Goal: Obtain resource: Download file/media

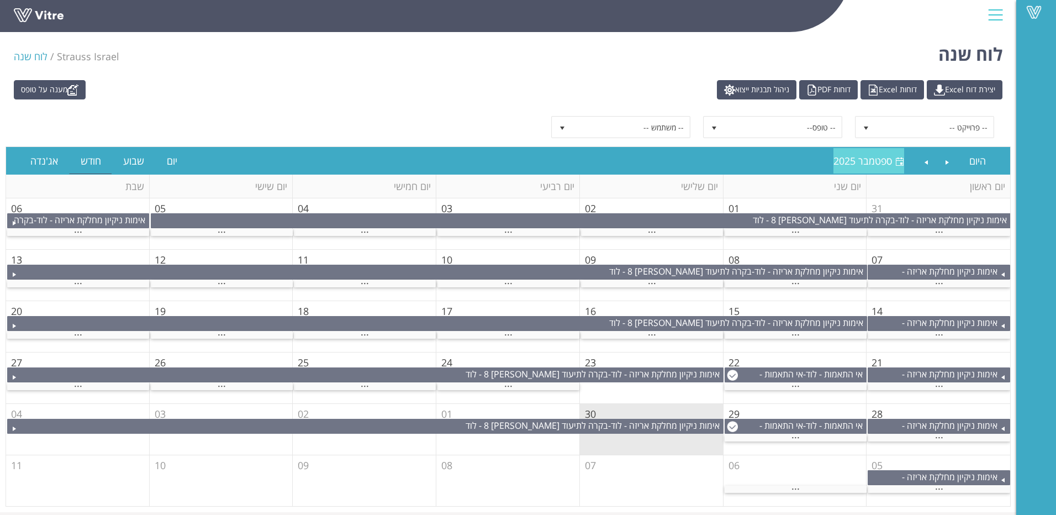
click at [875, 156] on span "ספטמבר 2025" at bounding box center [862, 160] width 59 height 13
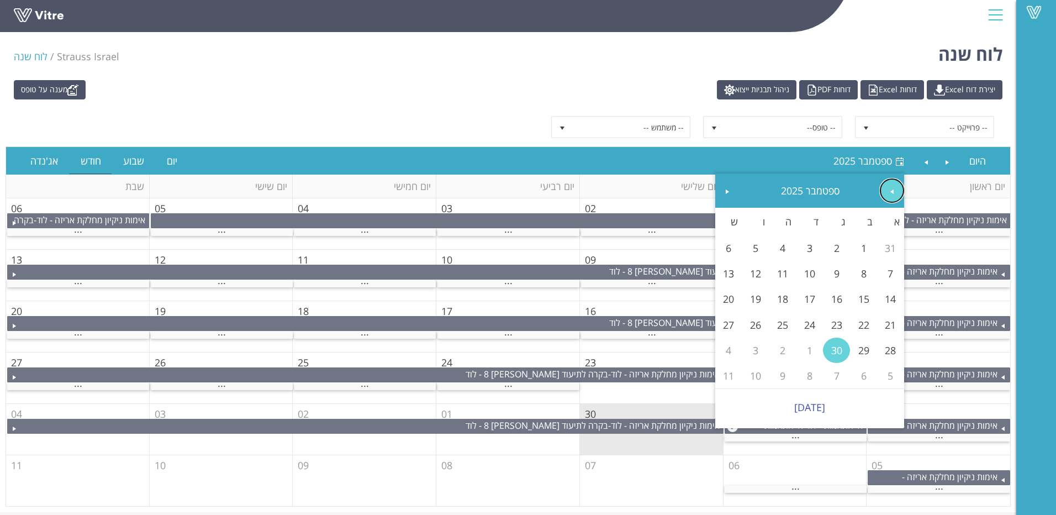
click at [894, 195] on span "Previous" at bounding box center [891, 191] width 9 height 9
click at [813, 236] on link "2" at bounding box center [809, 247] width 27 height 25
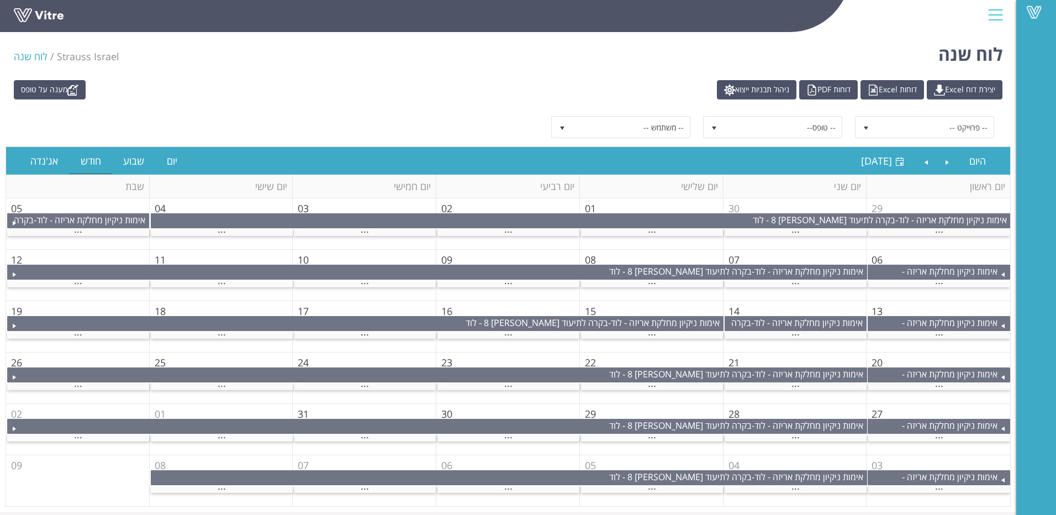
drag, startPoint x: 276, startPoint y: 111, endPoint x: 286, endPoint y: 89, distance: 23.7
click at [286, 89] on div "מענה על טופס יצירת דוח Excel דוחות Excel דוחות PDF ניהול תבניות ייצוא" at bounding box center [508, 89] width 1005 height 19
click at [525, 231] on div "..." at bounding box center [508, 232] width 142 height 7
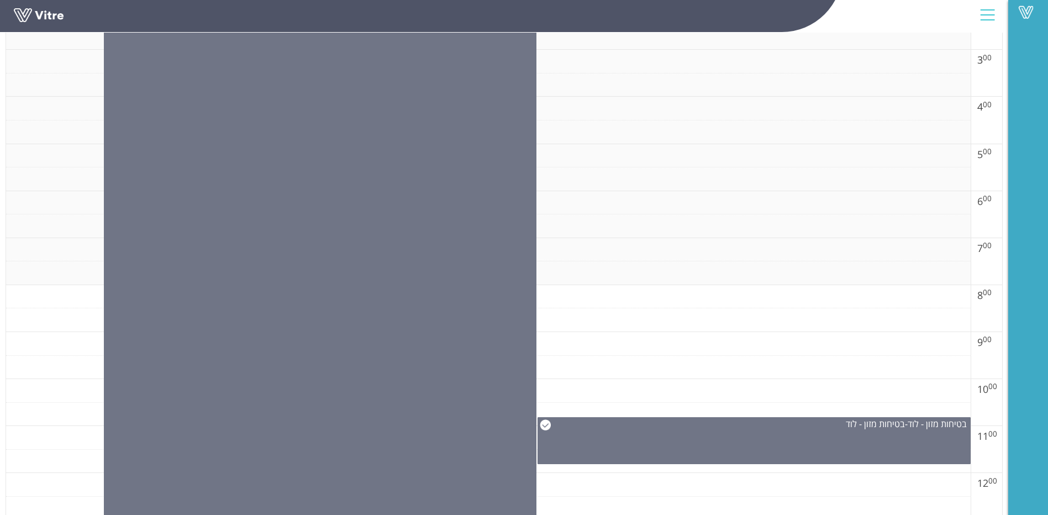
scroll to position [552, 0]
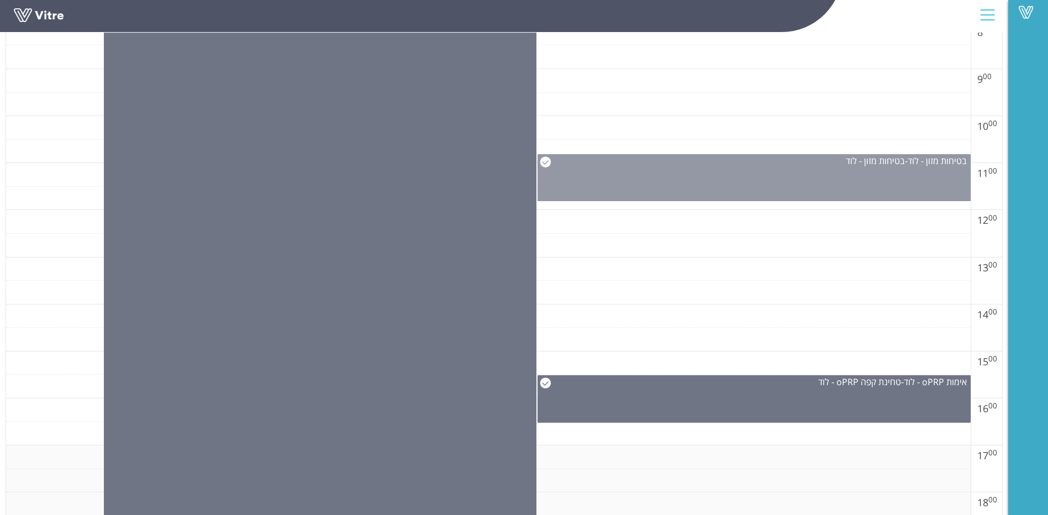
click at [765, 181] on div "בטיחות מזון - לוד - בטיחות מזון - לוד" at bounding box center [753, 177] width 433 height 47
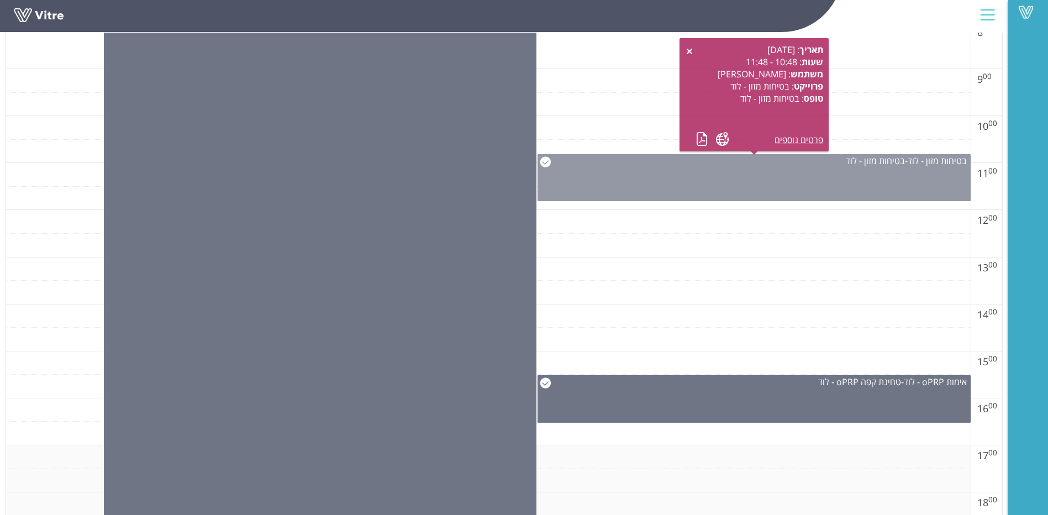
click at [765, 181] on div "בטיחות מזון - לוד - בטיחות מזון - לוד" at bounding box center [753, 177] width 433 height 47
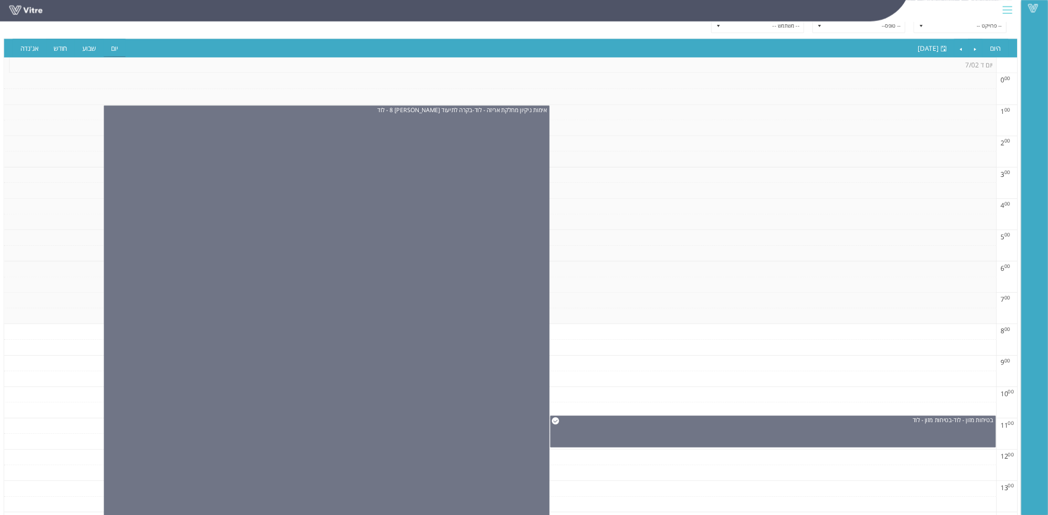
scroll to position [0, 0]
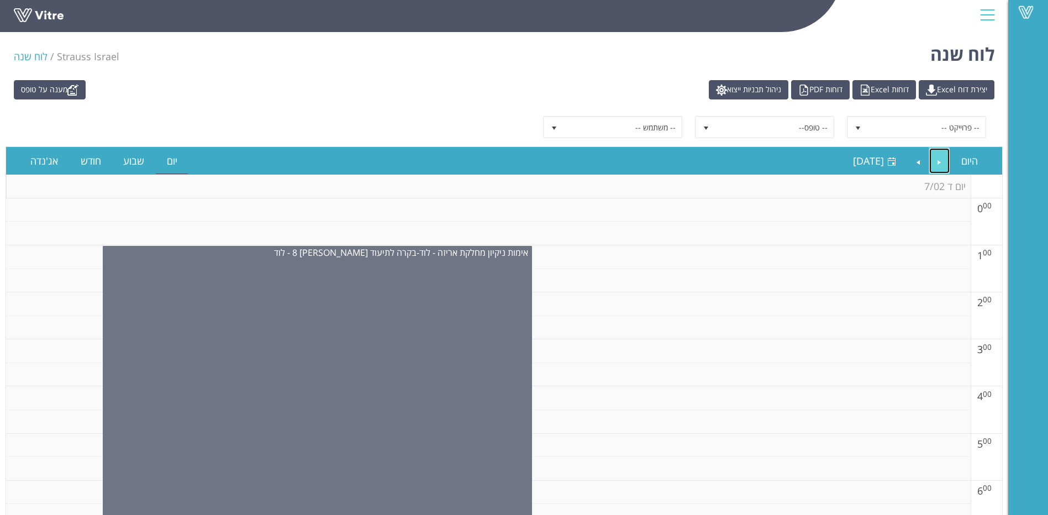
click at [940, 158] on link "Previous" at bounding box center [939, 160] width 21 height 25
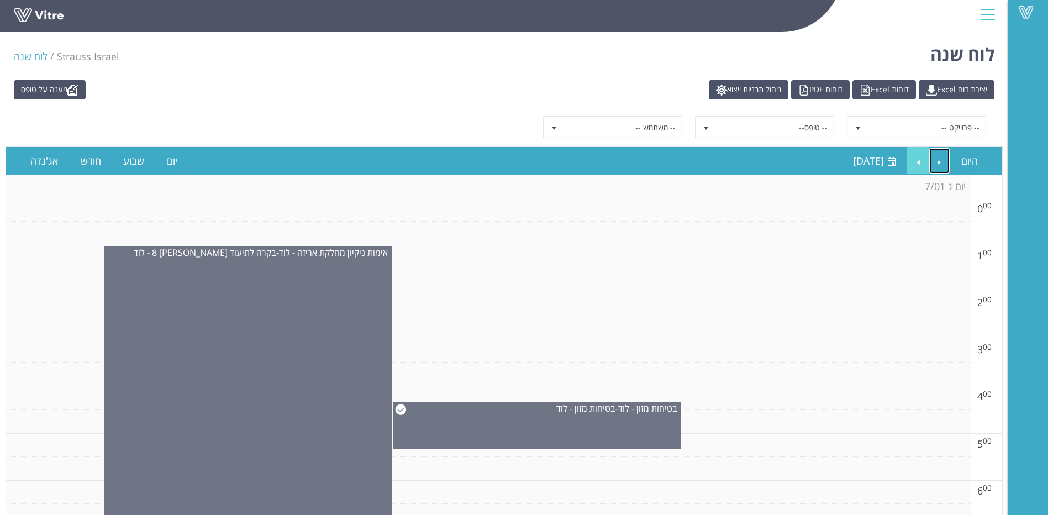
click at [906, 164] on ul "היום [DATE] [DATE]" at bounding box center [915, 160] width 147 height 27
click at [911, 156] on link "Next" at bounding box center [917, 160] width 21 height 25
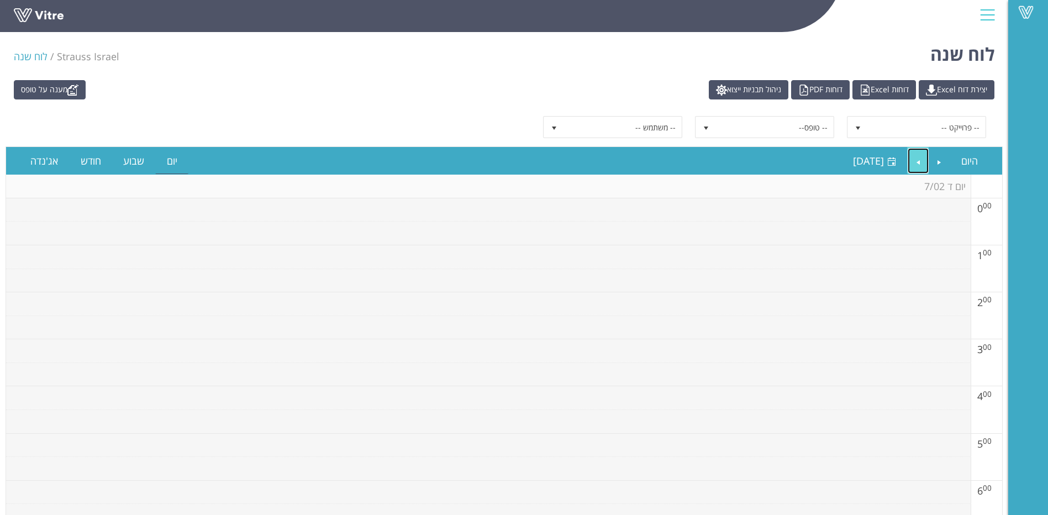
click at [911, 156] on link "Next" at bounding box center [917, 160] width 21 height 25
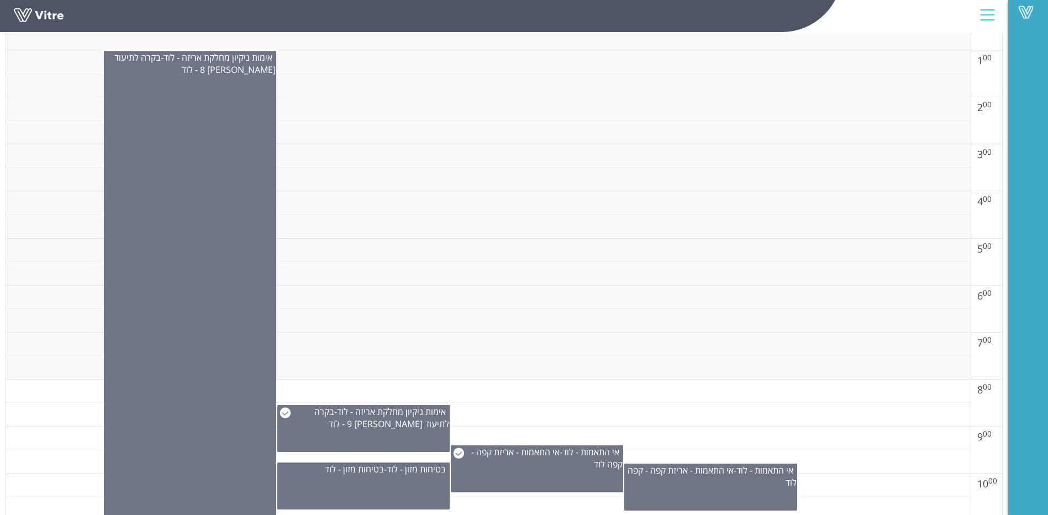
scroll to position [431, 0]
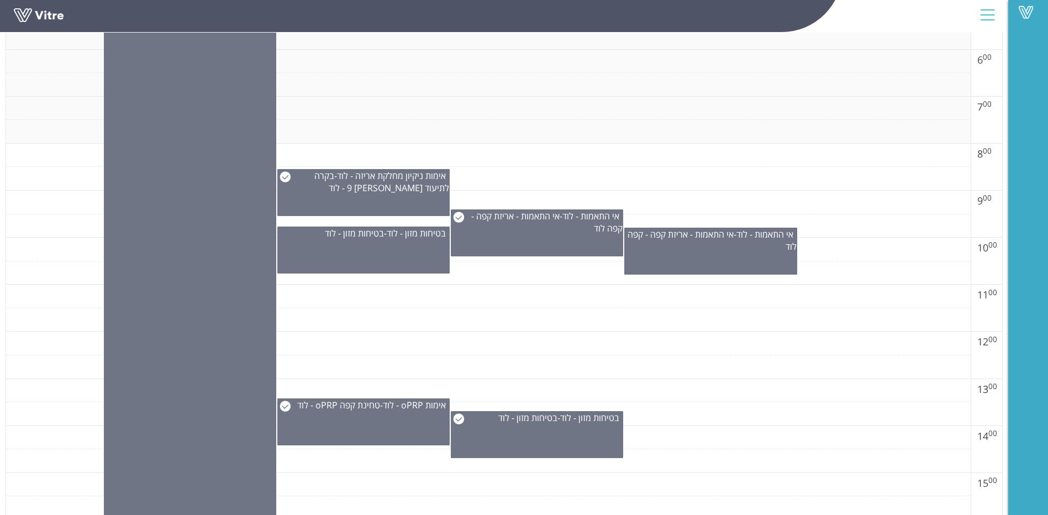
click at [549, 200] on td at bounding box center [488, 203] width 964 height 24
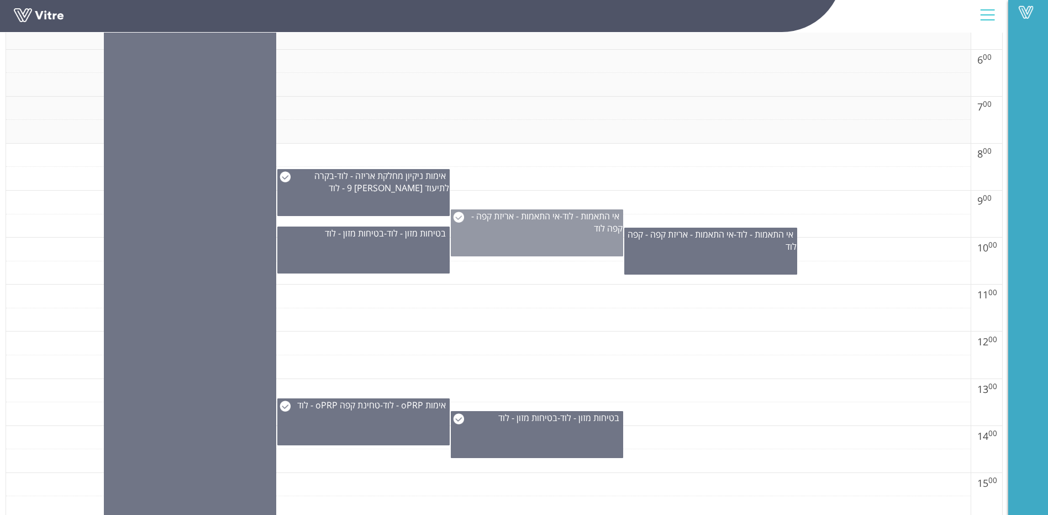
click at [549, 220] on span "אי התאמות - אריזת קפה - קפה לוד" at bounding box center [546, 222] width 151 height 24
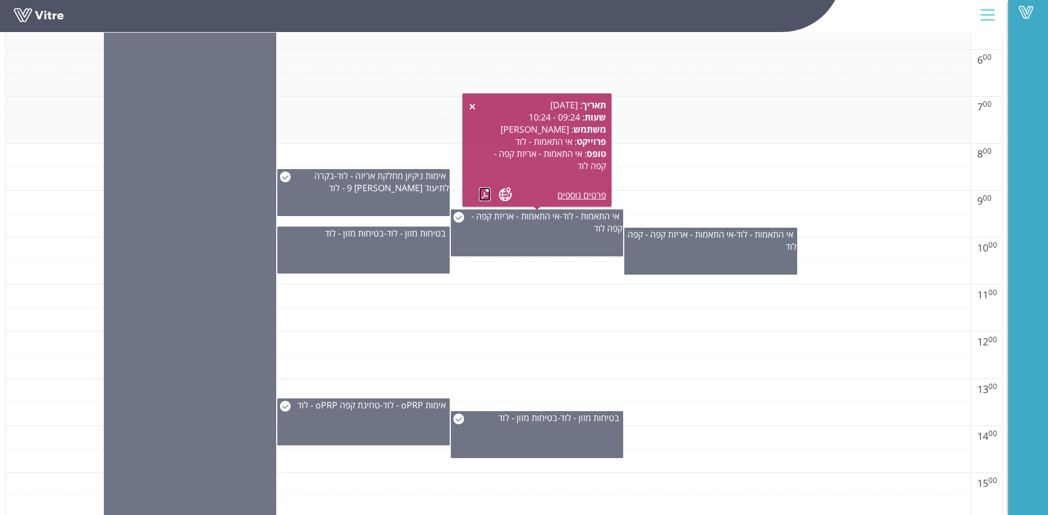
click at [483, 189] on link at bounding box center [485, 194] width 12 height 14
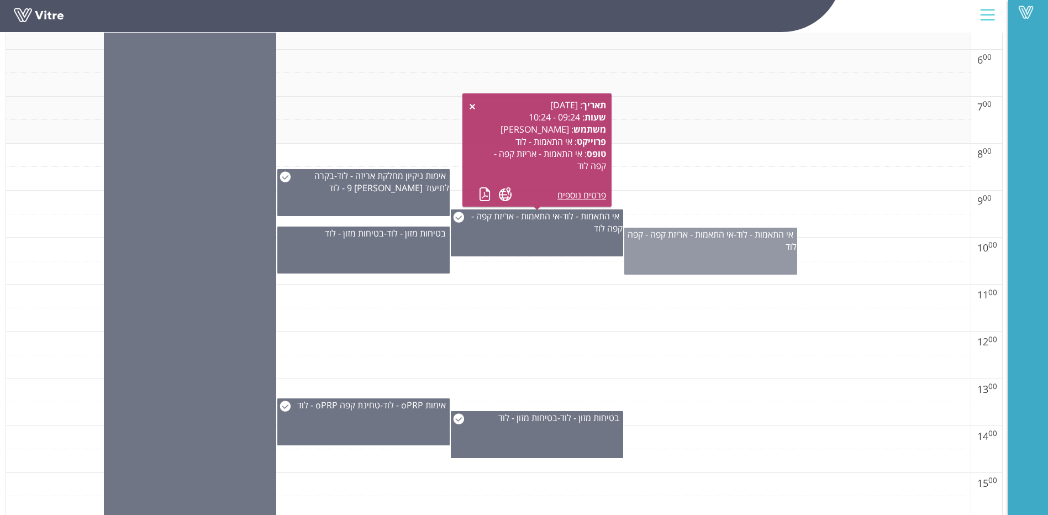
click at [704, 259] on div "אי התאמות - לוד - אי התאמות - אריזת קפה - קפה לוד" at bounding box center [710, 251] width 172 height 47
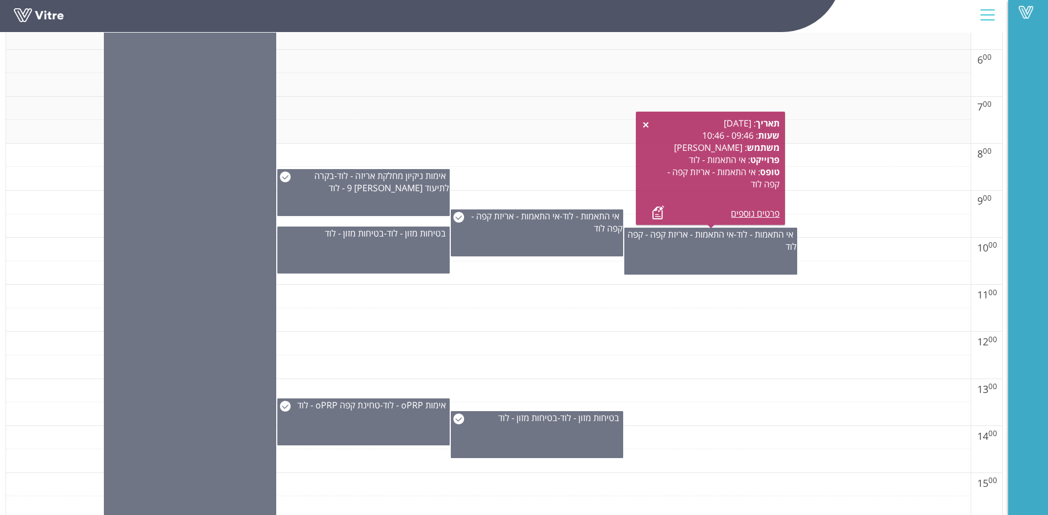
click at [649, 219] on div "תאריך : [DATE] שעות : 09:46 - 10:46 משתמש : [PERSON_NAME] פרוייקט : אי התאמות -…" at bounding box center [710, 168] width 138 height 102
click at [655, 214] on link at bounding box center [658, 212] width 12 height 14
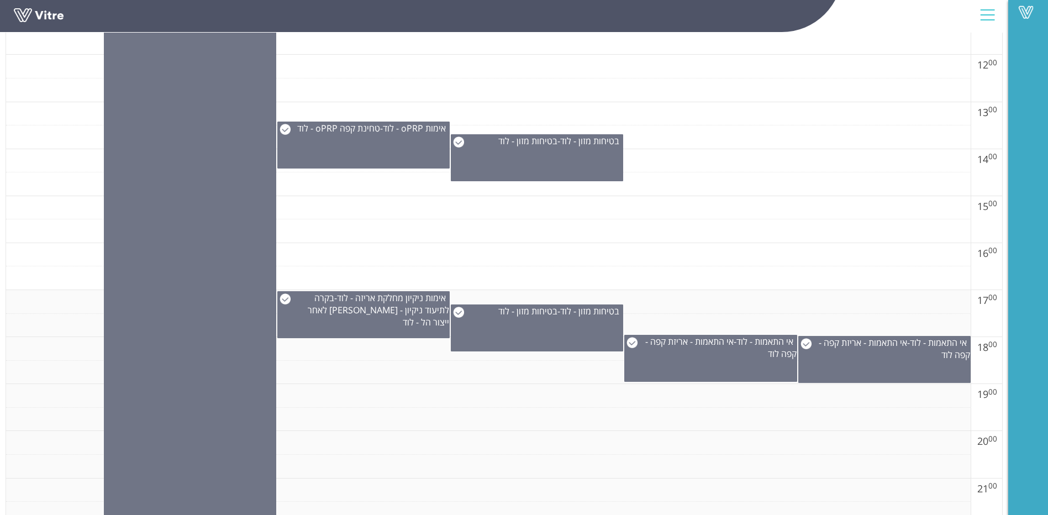
scroll to position [707, 0]
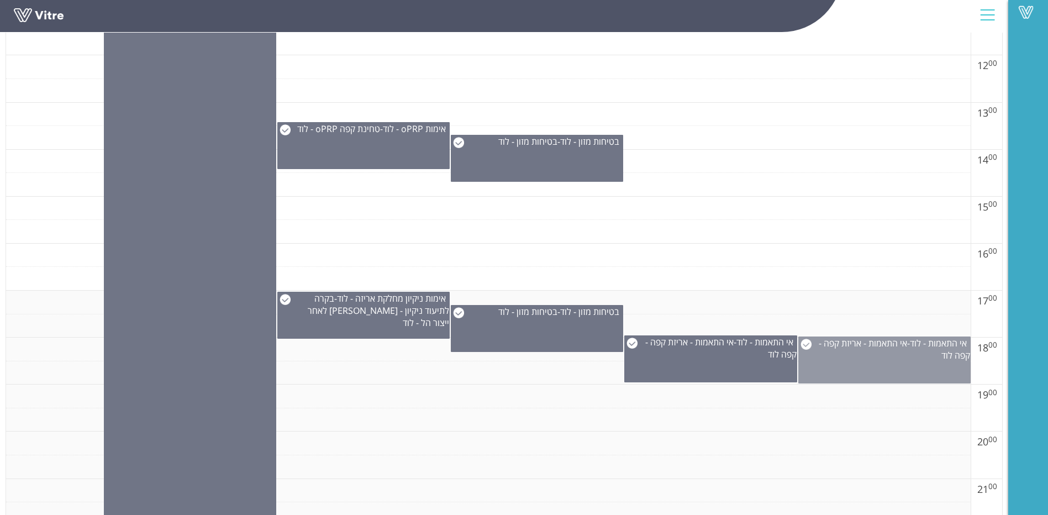
click at [935, 349] on span "אי התאמות - לוד" at bounding box center [938, 343] width 57 height 12
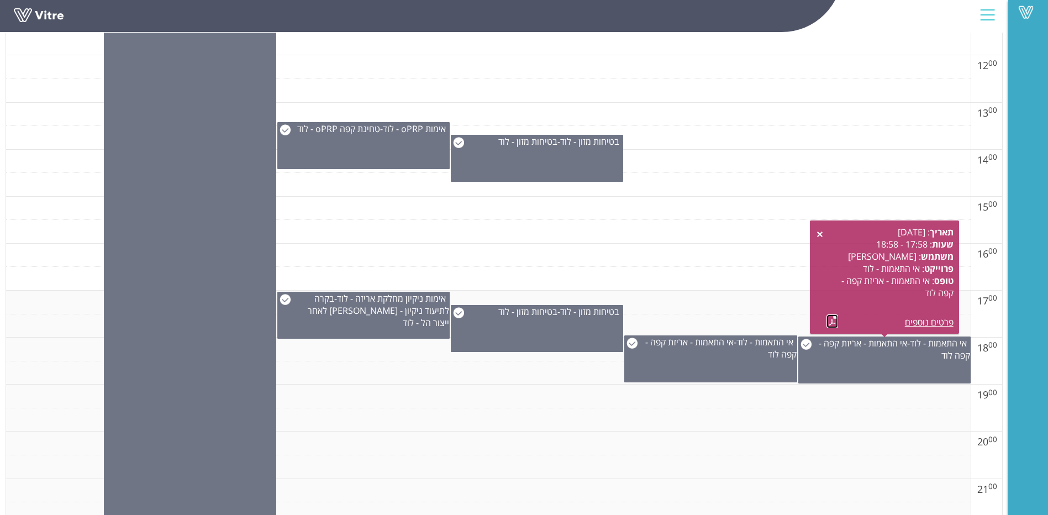
click at [830, 325] on link at bounding box center [832, 321] width 12 height 14
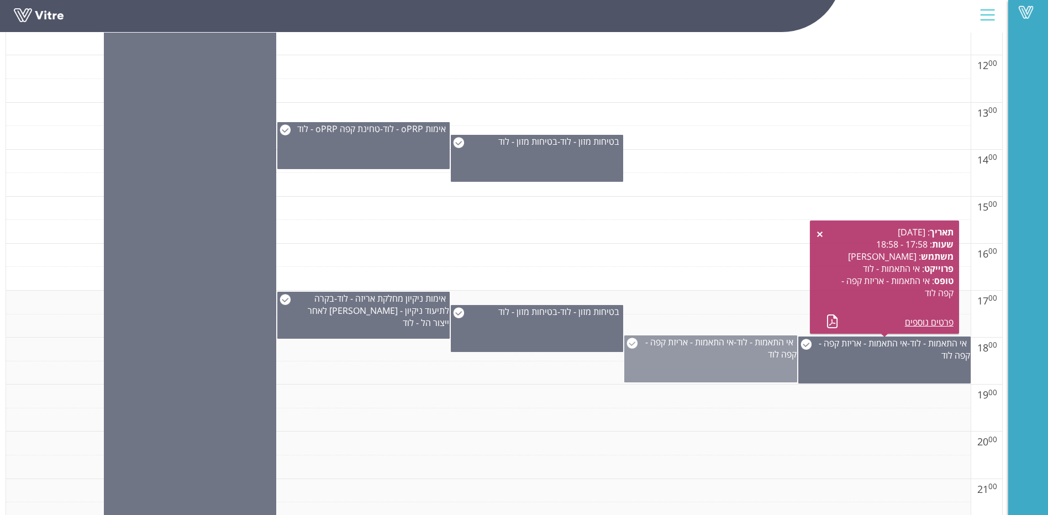
click at [714, 347] on span "אי התאמות - אריזת קפה - קפה לוד" at bounding box center [720, 348] width 151 height 24
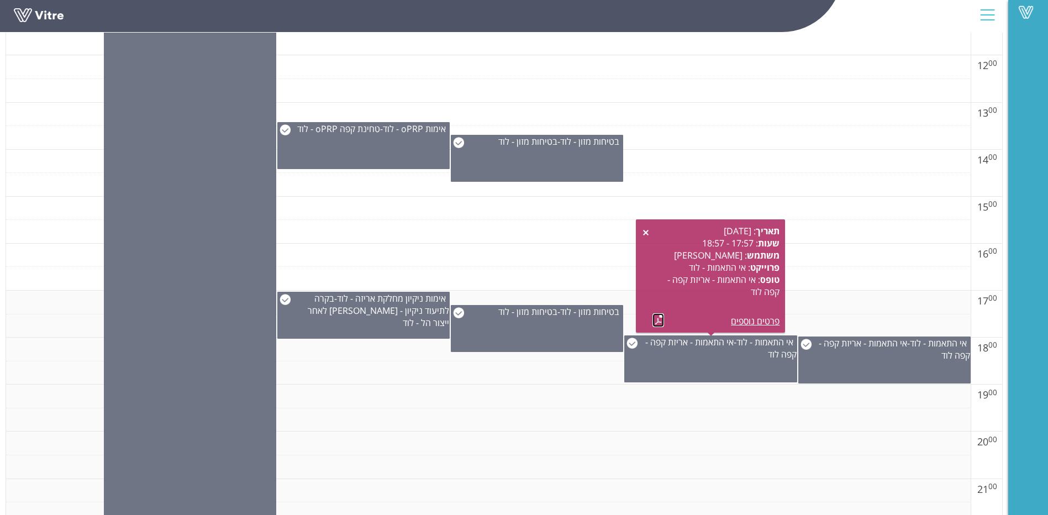
click at [663, 320] on link at bounding box center [658, 320] width 12 height 14
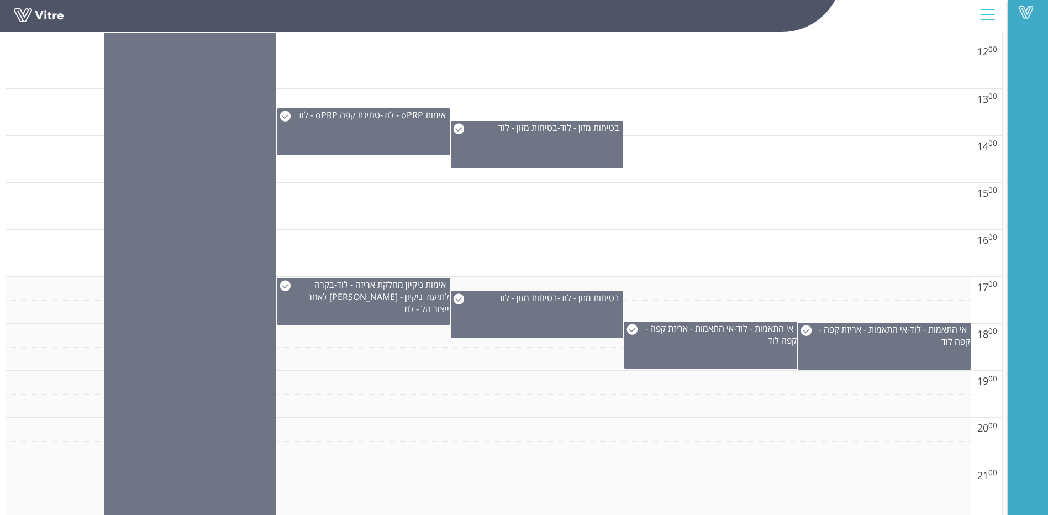
scroll to position [817, 0]
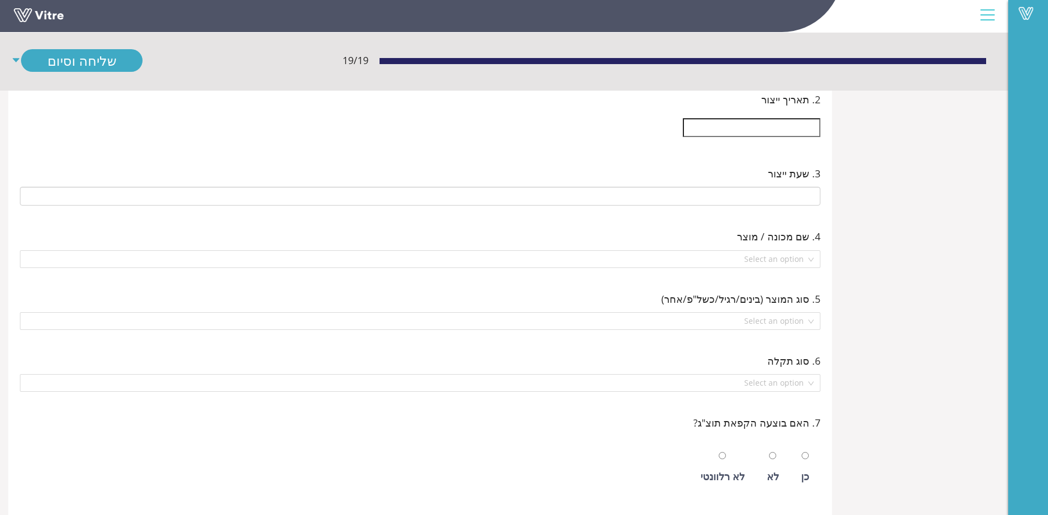
scroll to position [331, 0]
